Goal: Check status: Check status

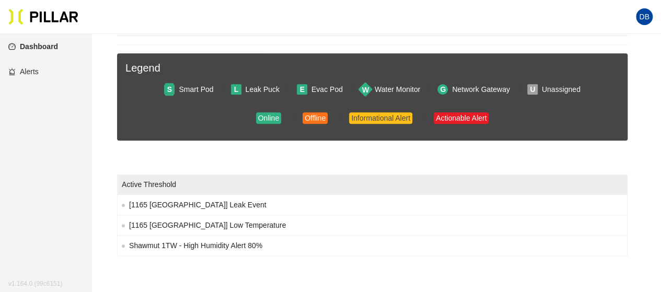
scroll to position [144, 0]
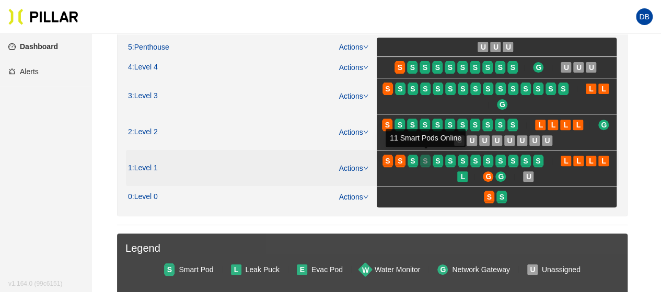
click at [429, 160] on div "S" at bounding box center [425, 161] width 10 height 8
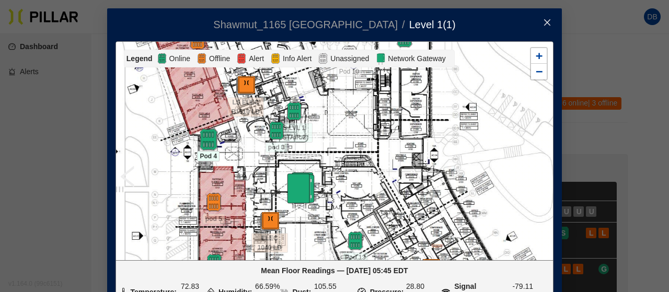
click at [204, 145] on img at bounding box center [208, 140] width 22 height 22
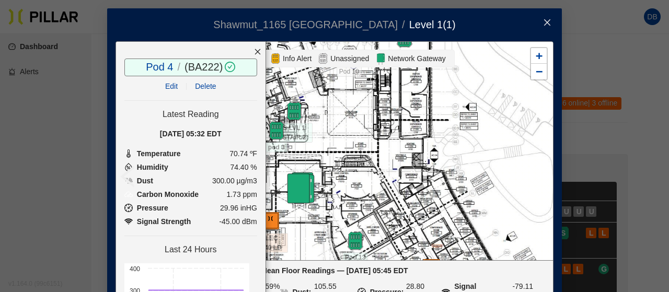
click at [250, 52] on div at bounding box center [258, 52] width 16 height 20
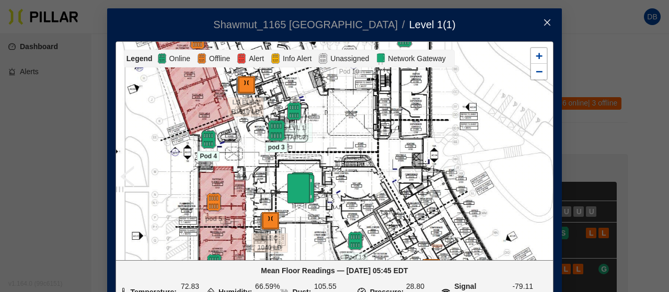
click at [270, 128] on img at bounding box center [276, 131] width 22 height 22
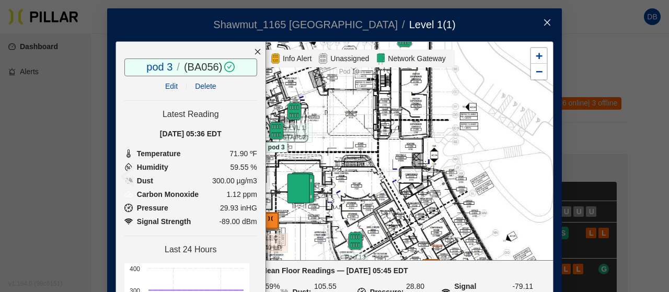
click at [254, 51] on icon "close" at bounding box center [257, 51] width 7 height 7
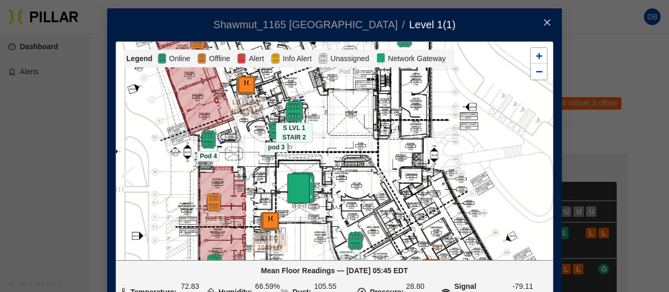
click at [288, 108] on img at bounding box center [294, 111] width 22 height 22
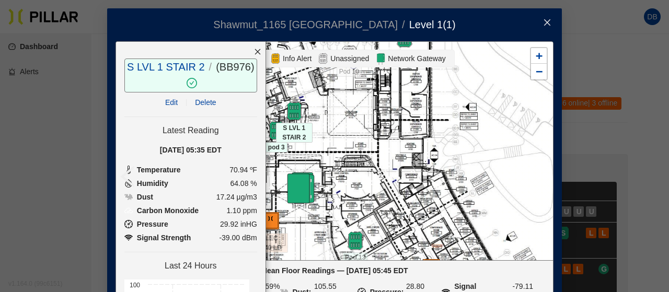
click at [255, 52] on icon "close" at bounding box center [258, 52] width 6 height 6
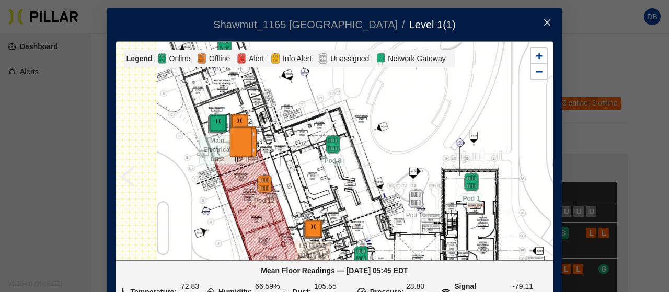
drag, startPoint x: 263, startPoint y: 99, endPoint x: 330, endPoint y: 243, distance: 158.6
click at [330, 243] on div at bounding box center [334, 151] width 437 height 218
click at [328, 147] on img at bounding box center [333, 144] width 22 height 22
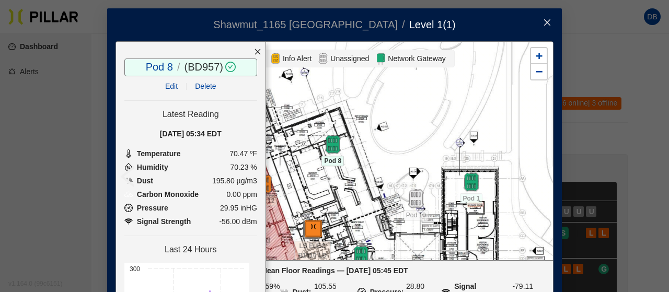
click at [254, 49] on icon "close" at bounding box center [257, 51] width 7 height 7
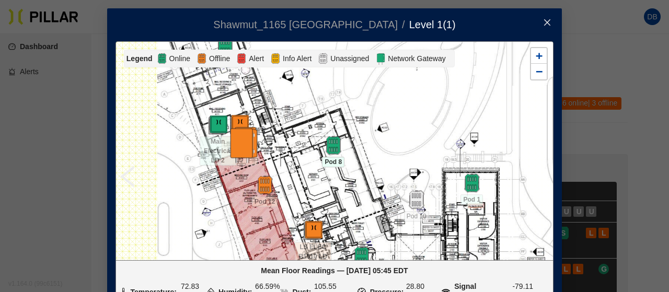
drag, startPoint x: 219, startPoint y: 92, endPoint x: 234, endPoint y: 156, distance: 65.4
click at [234, 156] on div at bounding box center [334, 151] width 437 height 218
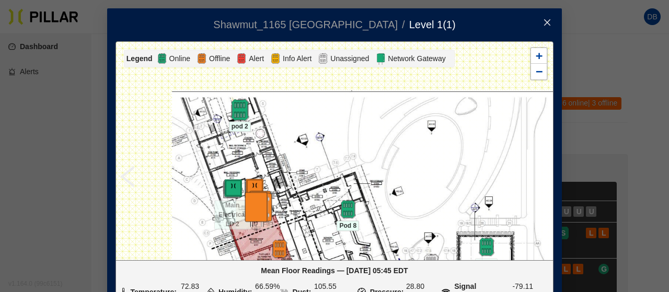
click at [233, 102] on img at bounding box center [239, 110] width 22 height 22
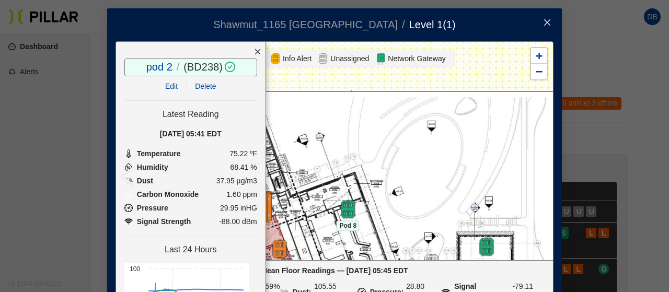
click at [254, 51] on icon "close" at bounding box center [257, 51] width 7 height 7
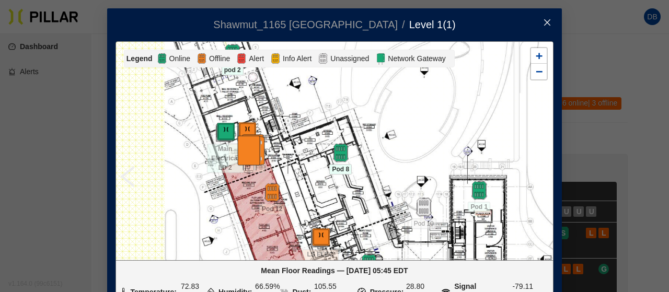
drag, startPoint x: 290, startPoint y: 185, endPoint x: 294, endPoint y: 8, distance: 176.8
click at [282, 67] on div at bounding box center [334, 151] width 437 height 218
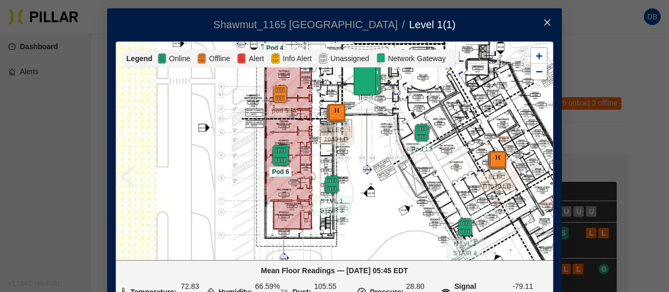
click at [276, 155] on img at bounding box center [280, 155] width 22 height 22
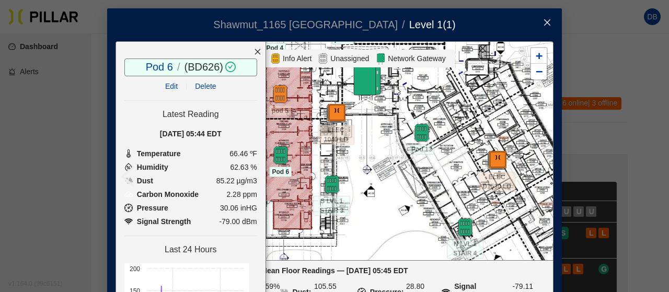
click at [254, 51] on icon "close" at bounding box center [257, 51] width 7 height 7
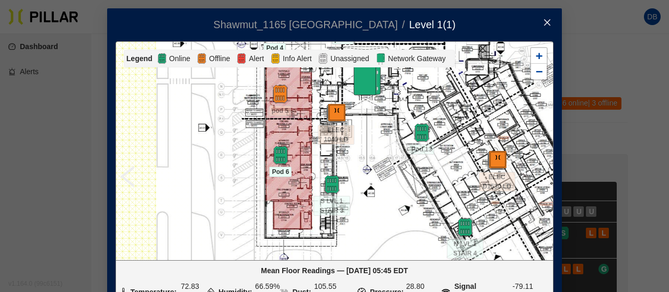
click at [547, 24] on icon "close" at bounding box center [547, 22] width 8 height 8
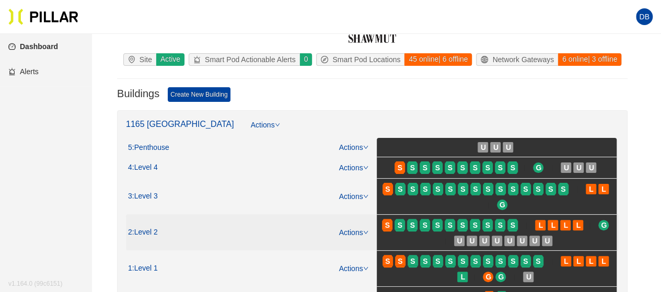
scroll to position [105, 0]
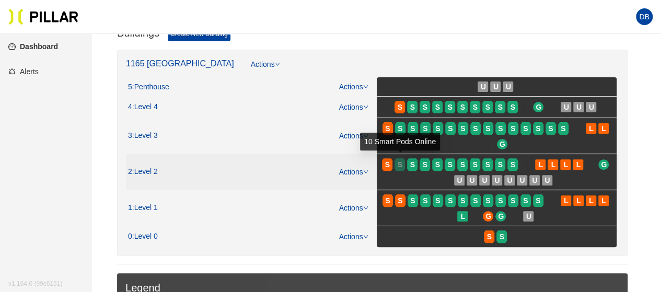
click at [403, 161] on div "S" at bounding box center [400, 165] width 10 height 8
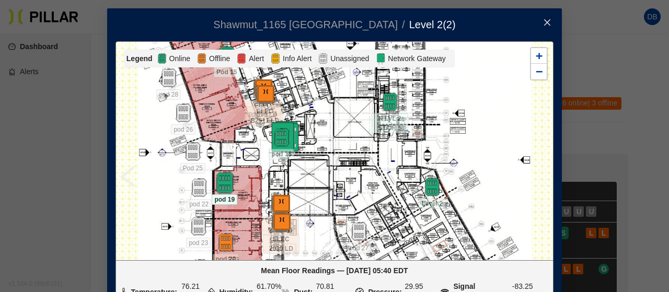
click at [219, 182] on img at bounding box center [224, 183] width 22 height 22
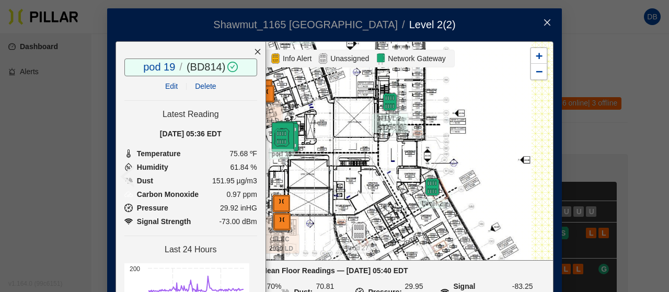
click at [254, 51] on icon "close" at bounding box center [257, 51] width 7 height 7
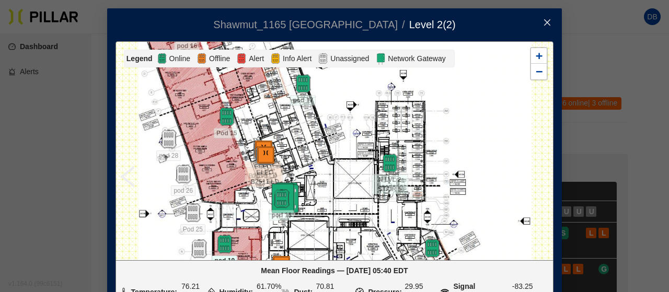
drag, startPoint x: 150, startPoint y: 100, endPoint x: 150, endPoint y: 174, distance: 74.2
click at [150, 174] on div at bounding box center [334, 151] width 437 height 218
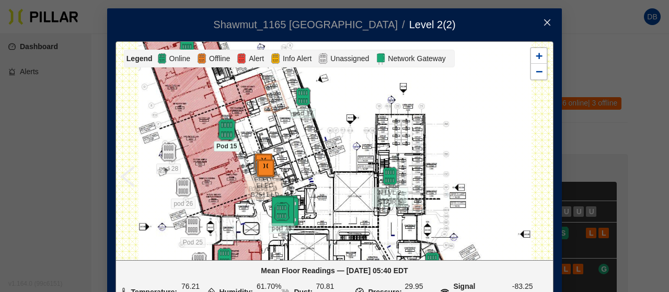
click at [223, 128] on img at bounding box center [226, 130] width 22 height 22
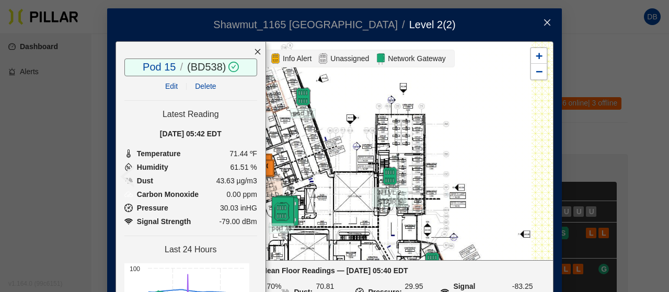
click at [255, 50] on icon "close" at bounding box center [258, 52] width 6 height 6
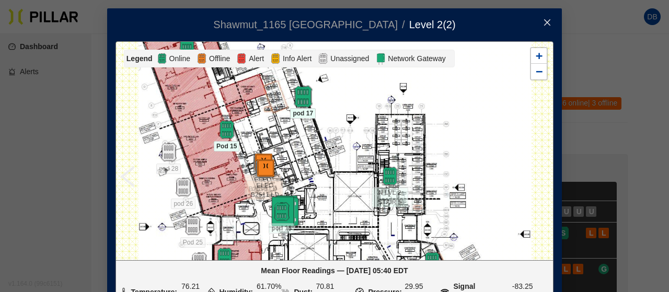
click at [297, 99] on img at bounding box center [303, 97] width 22 height 22
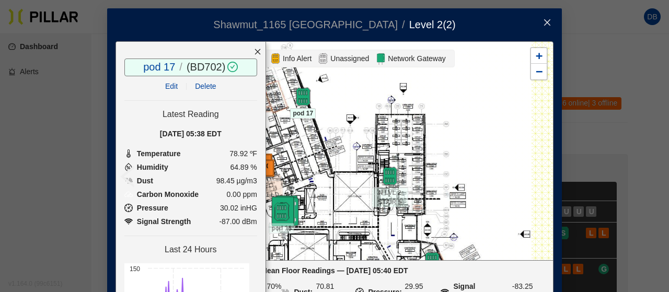
click at [250, 43] on div at bounding box center [258, 52] width 16 height 20
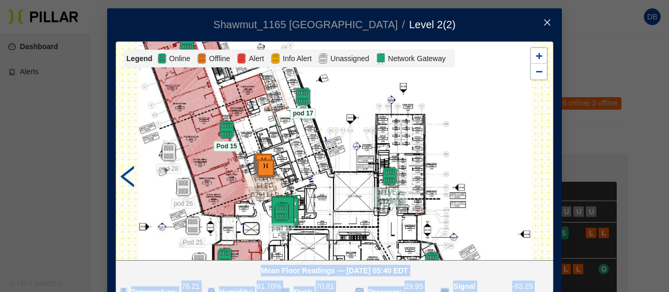
drag, startPoint x: 105, startPoint y: 116, endPoint x: 116, endPoint y: 170, distance: 55.5
click at [116, 170] on div "Shawmut_1165 [PERSON_NAME] / Level 2 ( 2 ) / Legend Online Offline Alert Info A…" at bounding box center [334, 176] width 455 height 337
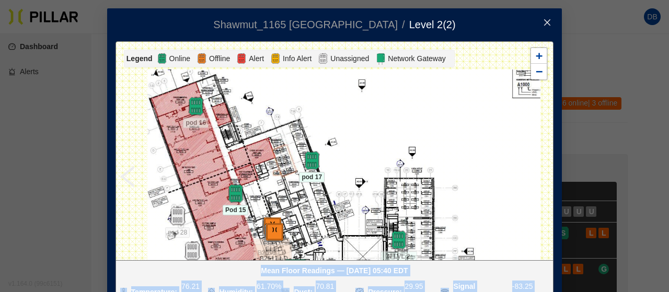
drag, startPoint x: 136, startPoint y: 121, endPoint x: 145, endPoint y: 185, distance: 64.9
click at [145, 185] on div at bounding box center [334, 151] width 437 height 218
click at [191, 99] on img at bounding box center [196, 107] width 22 height 22
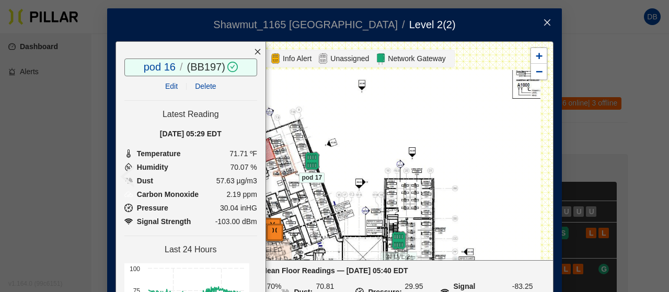
click at [254, 51] on icon "close" at bounding box center [257, 51] width 7 height 7
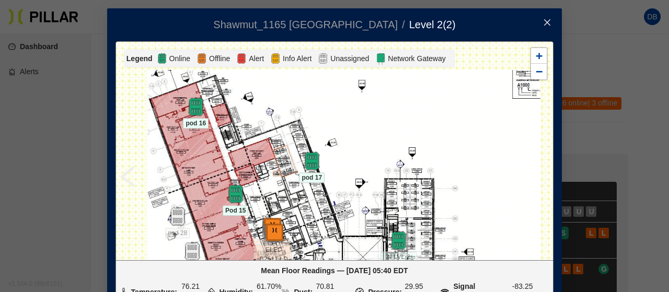
drag, startPoint x: 246, startPoint y: 167, endPoint x: 237, endPoint y: 59, distance: 108.6
click at [236, 81] on div at bounding box center [334, 151] width 437 height 218
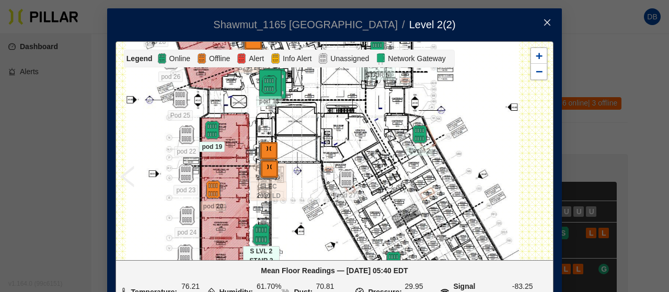
click at [260, 241] on img at bounding box center [261, 235] width 22 height 22
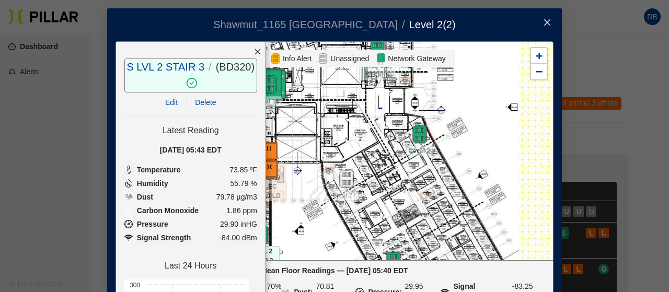
click at [254, 50] on icon "close" at bounding box center [257, 51] width 7 height 7
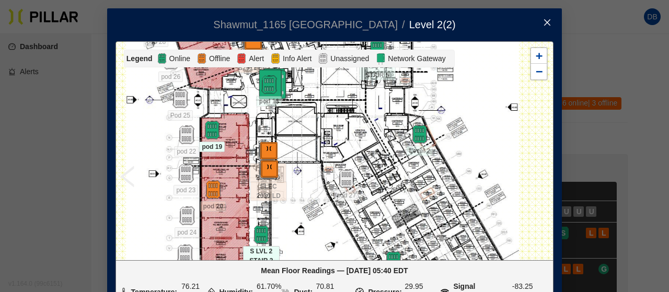
click at [546, 22] on icon "close" at bounding box center [547, 22] width 8 height 8
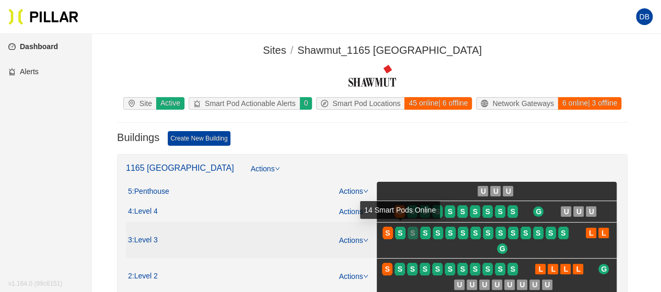
click at [415, 228] on span "S" at bounding box center [412, 233] width 5 height 12
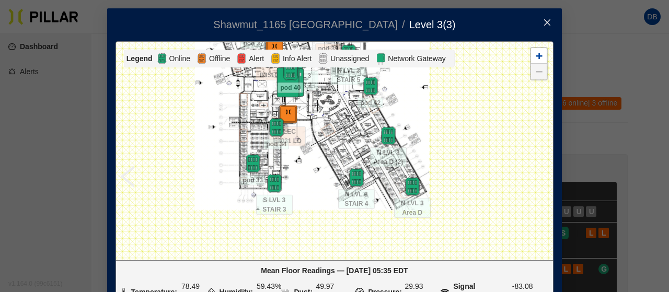
drag, startPoint x: 260, startPoint y: 208, endPoint x: 237, endPoint y: 119, distance: 91.9
click at [237, 123] on div at bounding box center [334, 151] width 437 height 218
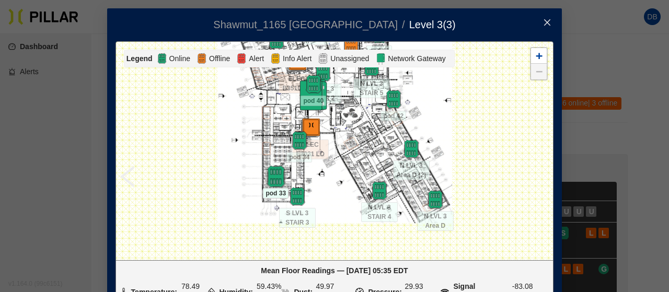
click at [268, 180] on img at bounding box center [276, 177] width 22 height 22
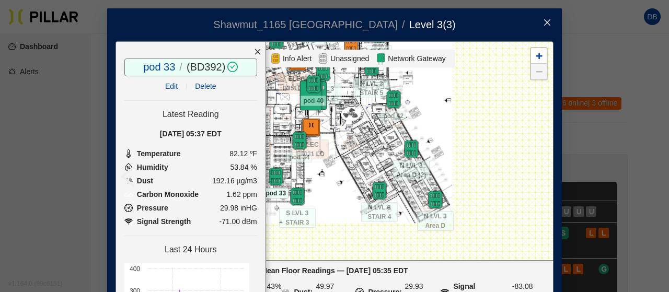
click at [254, 52] on icon "close" at bounding box center [257, 51] width 7 height 7
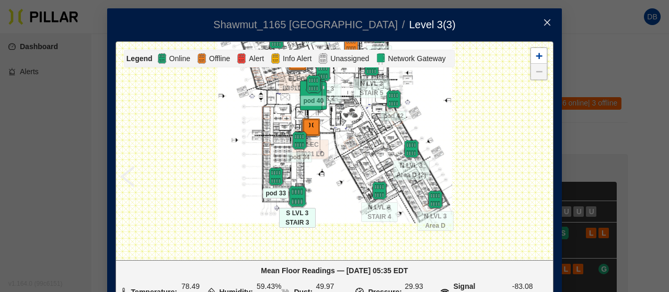
click at [295, 190] on img at bounding box center [297, 197] width 22 height 22
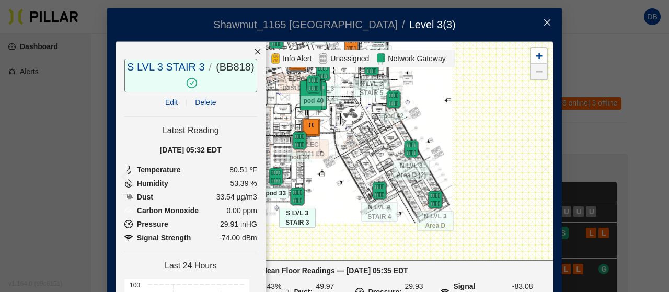
click at [250, 47] on div at bounding box center [258, 52] width 16 height 20
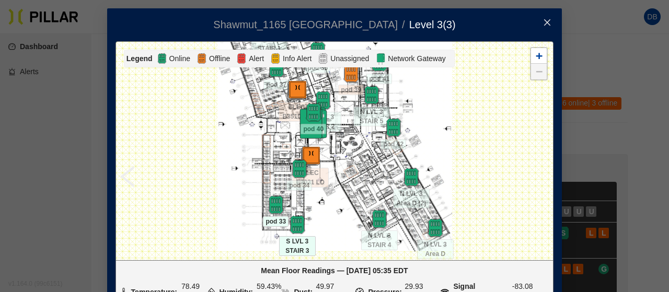
drag, startPoint x: 265, startPoint y: 96, endPoint x: 265, endPoint y: 146, distance: 50.7
click at [265, 146] on div at bounding box center [334, 151] width 437 height 218
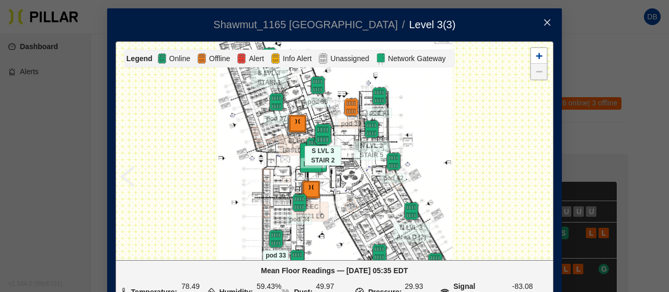
click at [314, 128] on img at bounding box center [323, 134] width 22 height 22
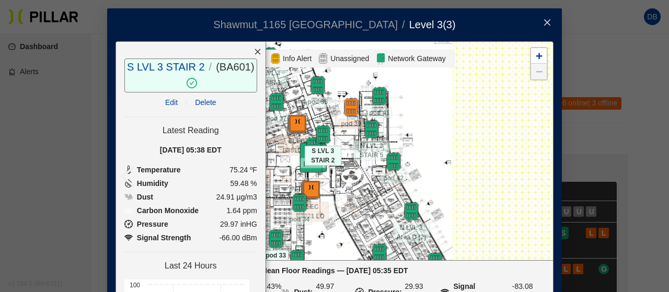
click at [254, 49] on icon "close" at bounding box center [257, 51] width 7 height 7
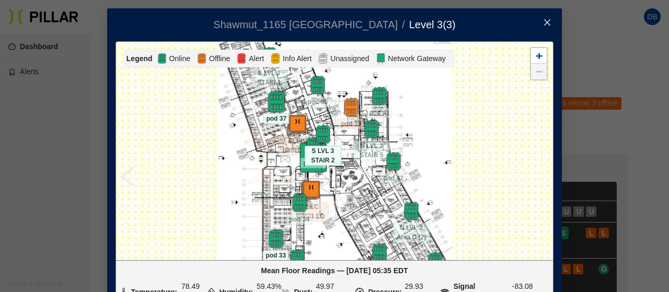
click at [267, 102] on img at bounding box center [276, 102] width 22 height 22
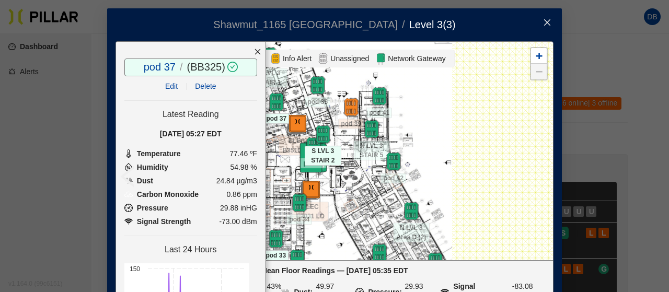
click at [254, 53] on icon "close" at bounding box center [257, 51] width 7 height 7
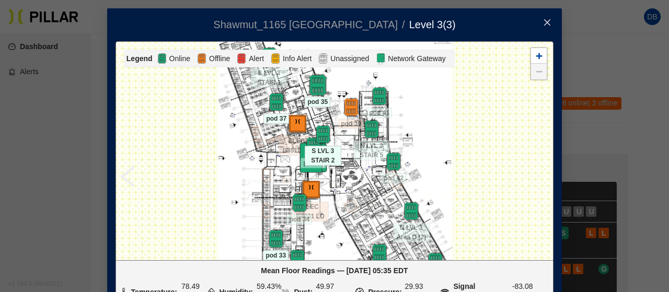
click at [313, 83] on img at bounding box center [317, 85] width 22 height 22
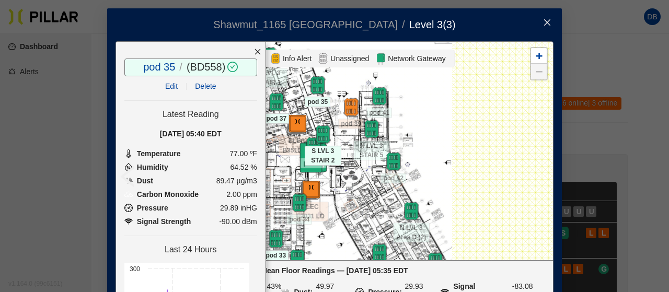
click at [254, 49] on icon "close" at bounding box center [257, 51] width 7 height 7
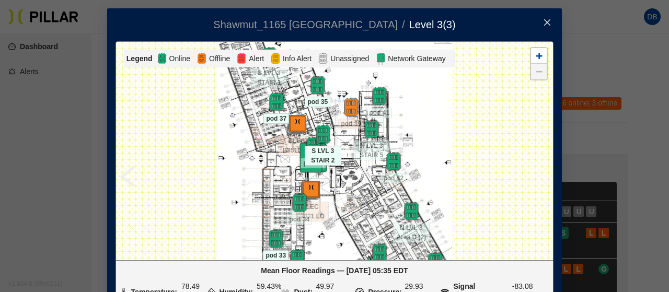
drag, startPoint x: 258, startPoint y: 110, endPoint x: 261, endPoint y: 156, distance: 46.1
click at [261, 112] on div at bounding box center [276, 102] width 37 height 19
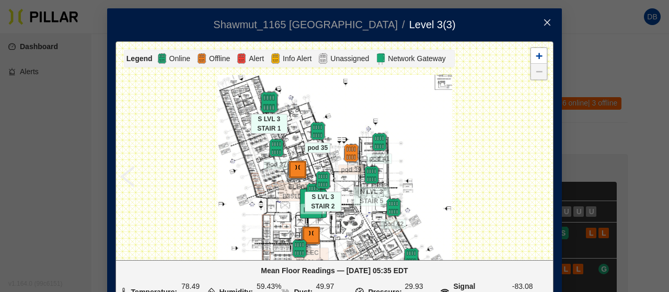
click at [264, 100] on img at bounding box center [269, 102] width 22 height 22
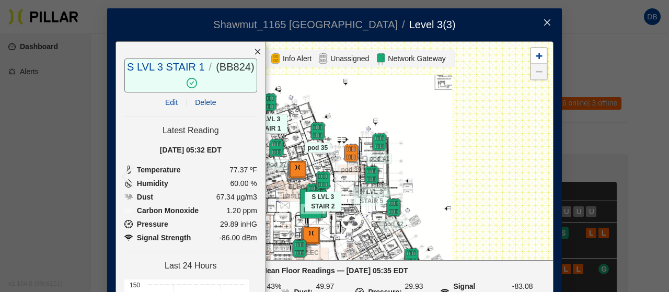
click at [254, 54] on icon "close" at bounding box center [257, 51] width 7 height 7
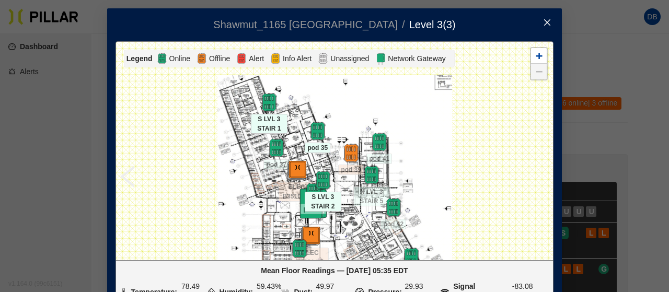
click at [544, 19] on icon "close" at bounding box center [547, 22] width 8 height 8
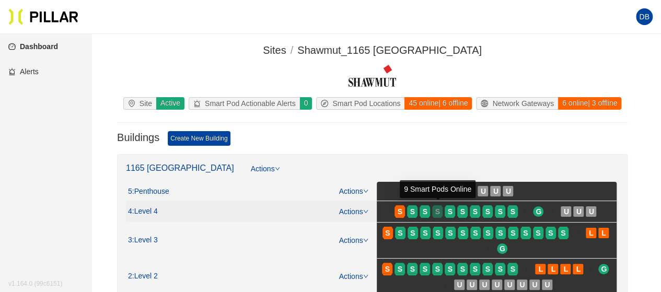
click at [440, 211] on span "S" at bounding box center [438, 212] width 5 height 12
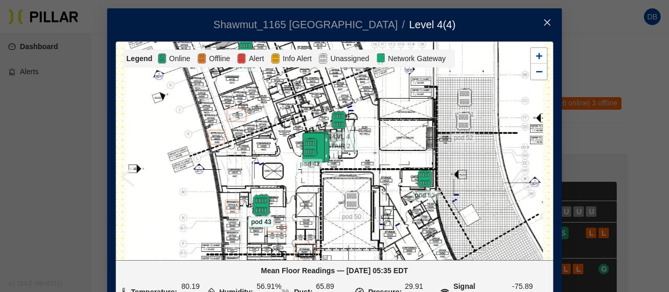
click at [256, 208] on img at bounding box center [261, 205] width 22 height 22
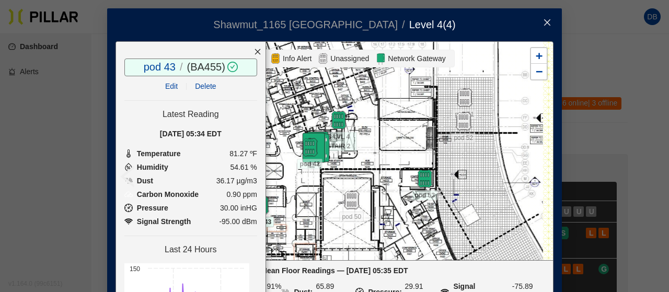
click at [250, 47] on div at bounding box center [258, 52] width 16 height 20
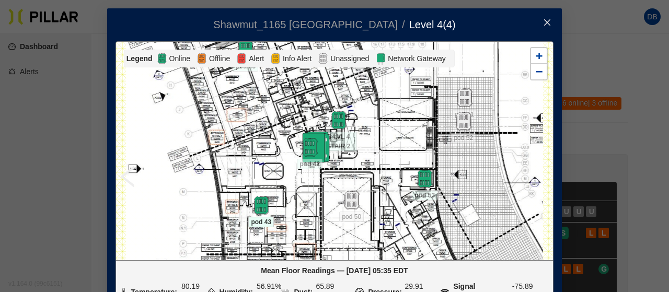
drag, startPoint x: 245, startPoint y: 101, endPoint x: 245, endPoint y: 164, distance: 62.7
click at [245, 163] on div at bounding box center [334, 151] width 437 height 218
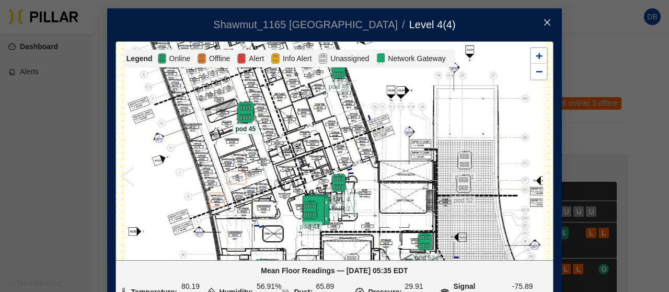
click at [238, 120] on img at bounding box center [245, 112] width 22 height 22
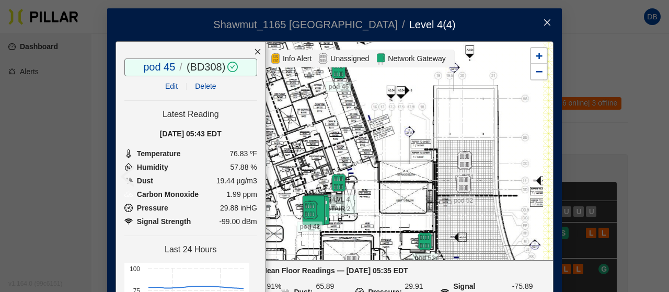
click at [255, 50] on icon "close" at bounding box center [258, 52] width 6 height 6
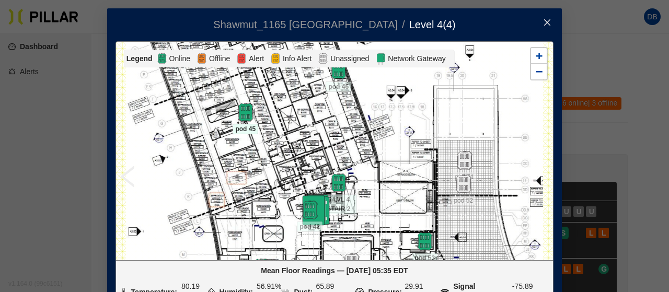
drag, startPoint x: 263, startPoint y: 89, endPoint x: 280, endPoint y: 184, distance: 95.7
click at [280, 184] on div at bounding box center [334, 151] width 437 height 218
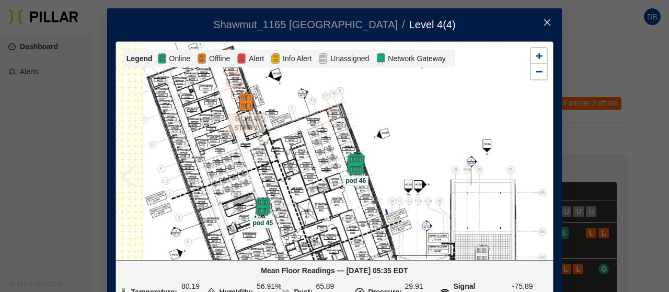
click at [349, 168] on img at bounding box center [356, 164] width 22 height 22
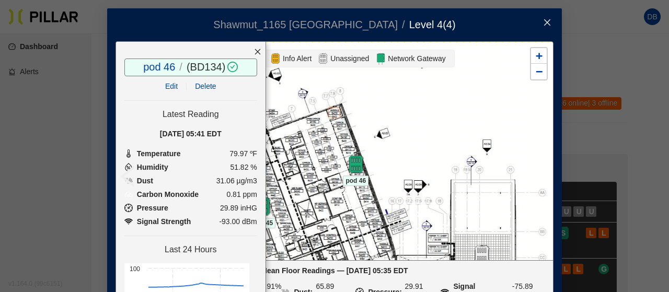
click at [255, 51] on icon "close" at bounding box center [258, 52] width 6 height 6
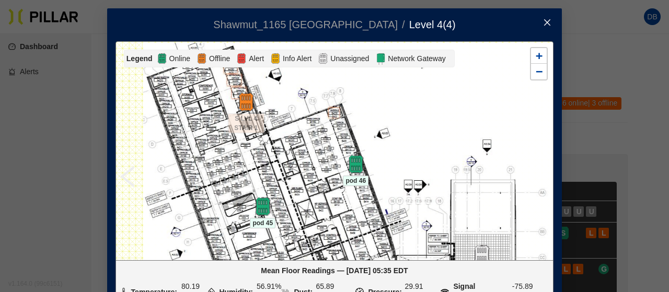
click at [541, 17] on span "Close" at bounding box center [547, 22] width 29 height 29
